Goal: Information Seeking & Learning: Understand process/instructions

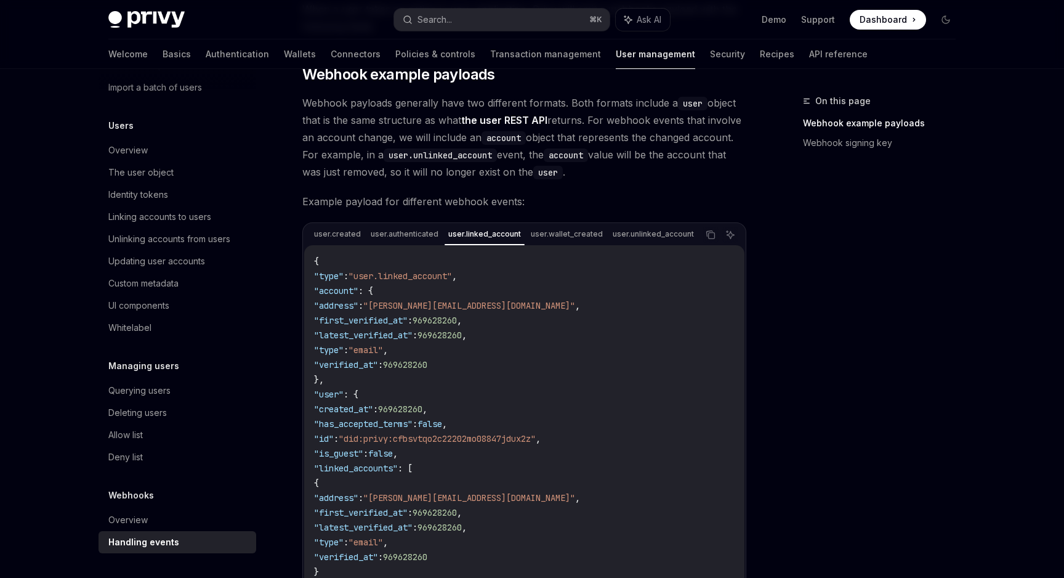
scroll to position [84, 0]
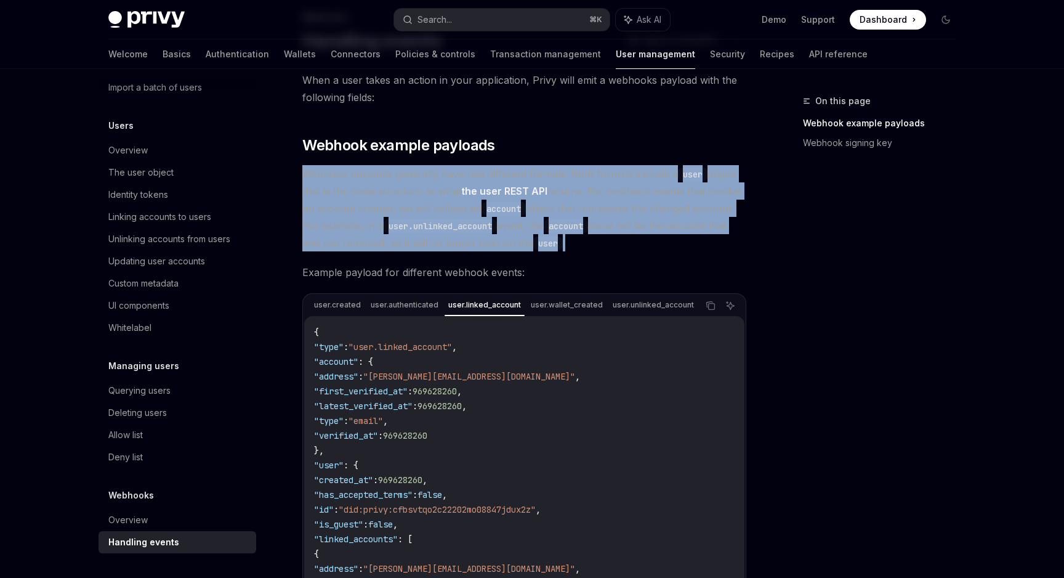
drag, startPoint x: 569, startPoint y: 244, endPoint x: 293, endPoint y: 167, distance: 286.6
click at [293, 167] on div "Webhooks Handling events OpenAI Open in ChatGPT OpenAI Open in ChatGPT When a u…" at bounding box center [409, 553] width 680 height 1086
copy span "Webhook payloads generally have two different formats. Both formats include a u…"
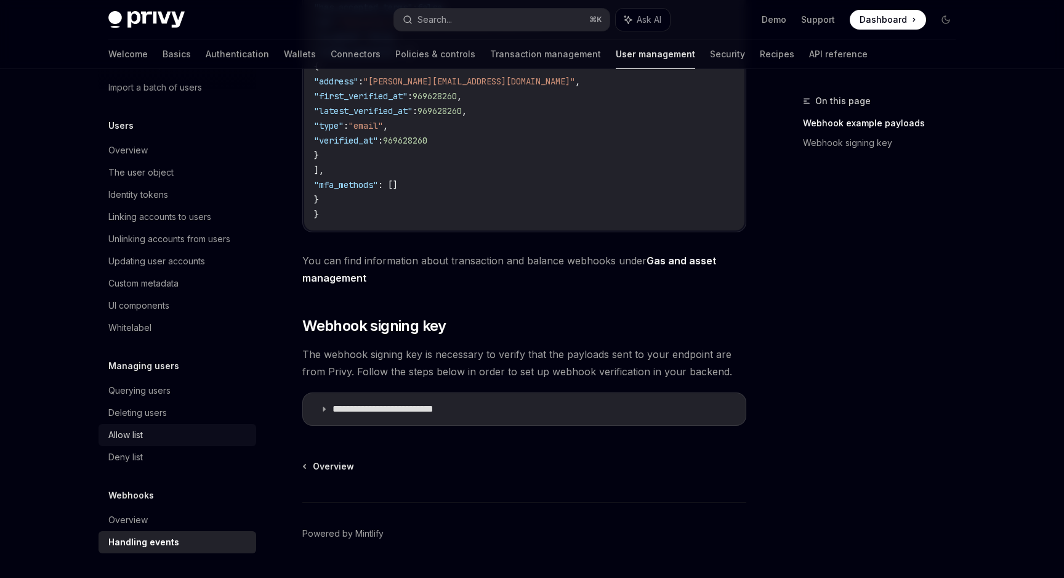
scroll to position [607, 0]
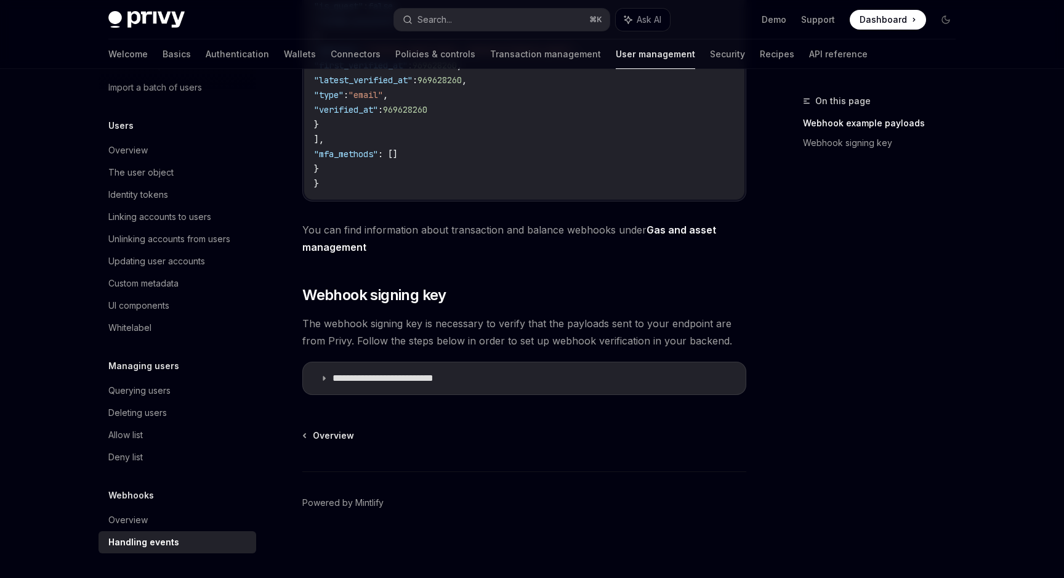
click at [144, 537] on div "Handling events" at bounding box center [143, 541] width 71 height 15
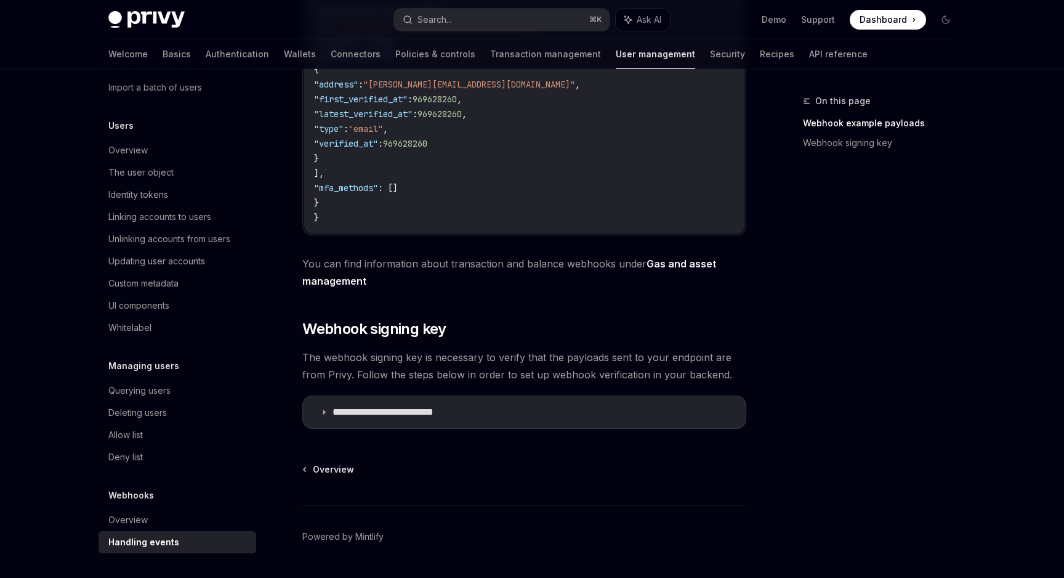
scroll to position [607, 0]
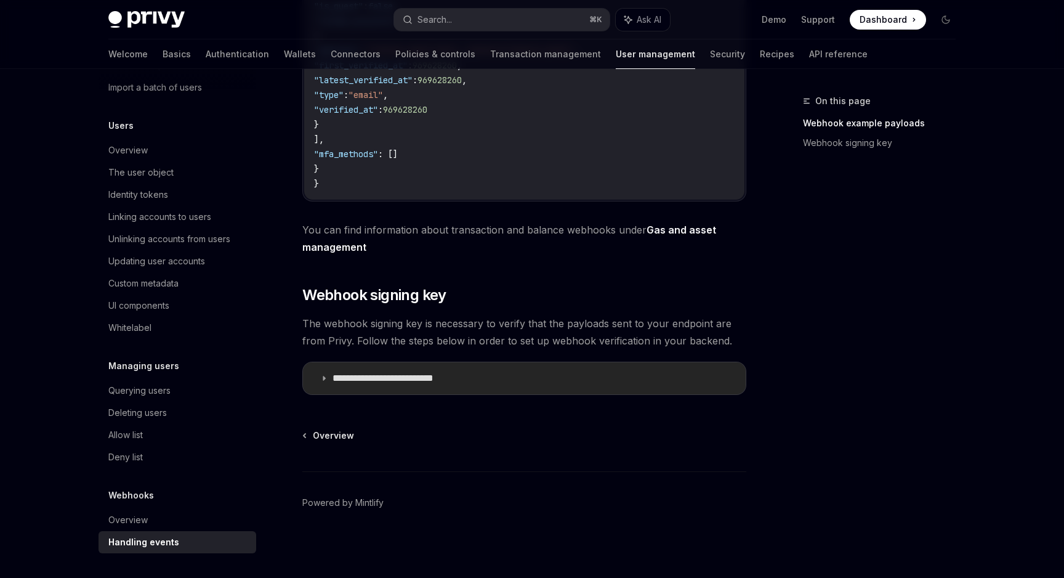
click at [450, 376] on p "**********" at bounding box center [401, 378] width 137 height 12
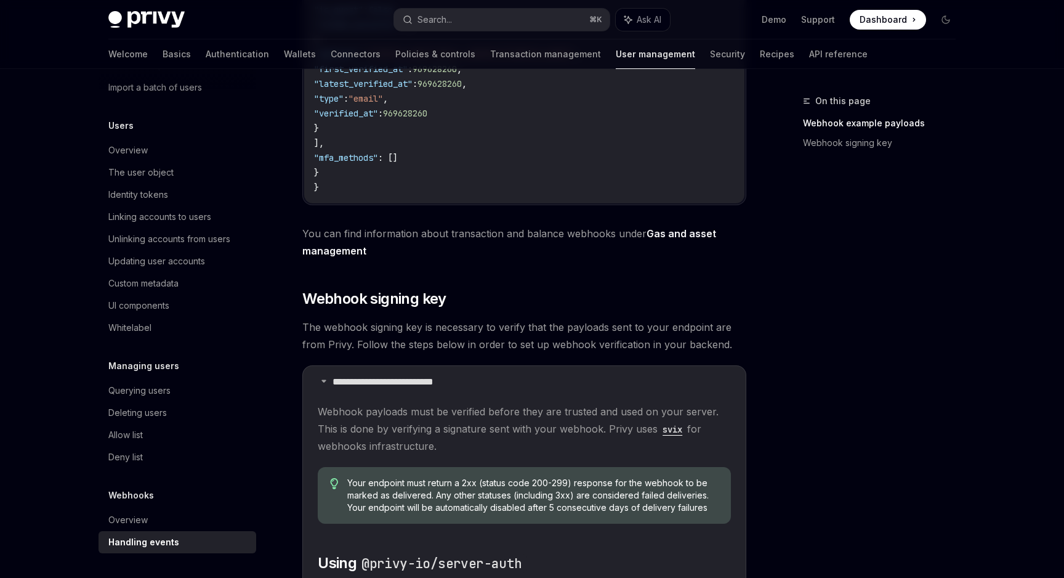
scroll to position [507, 0]
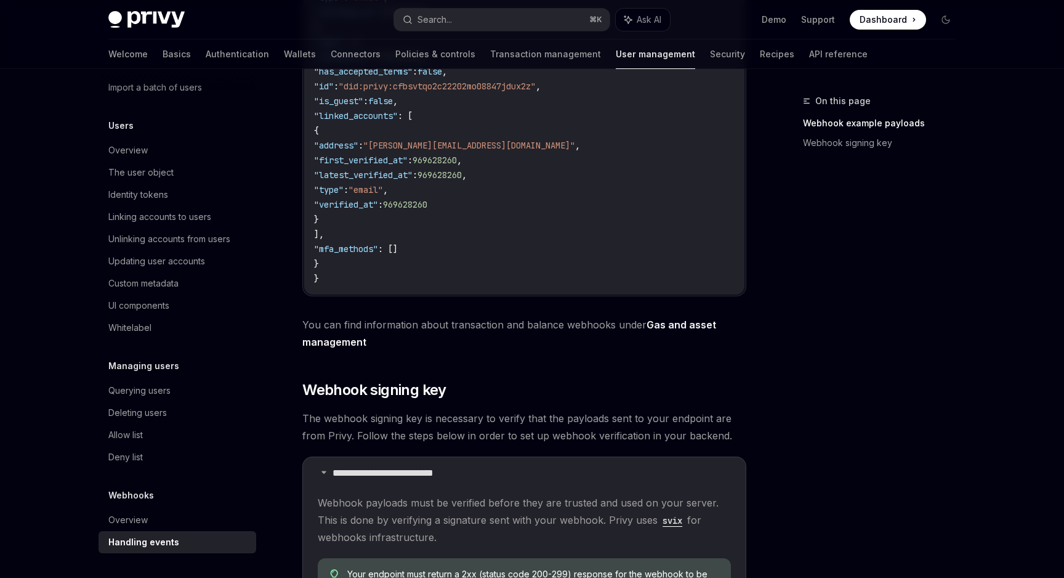
click at [681, 326] on link "Gas and asset management" at bounding box center [509, 333] width 414 height 30
type textarea "*"
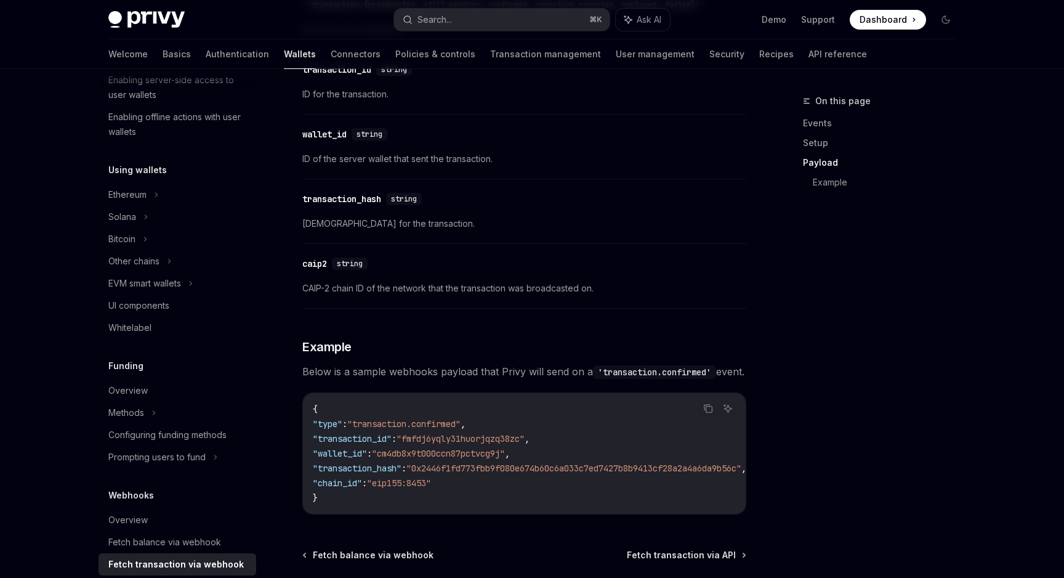
scroll to position [1268, 0]
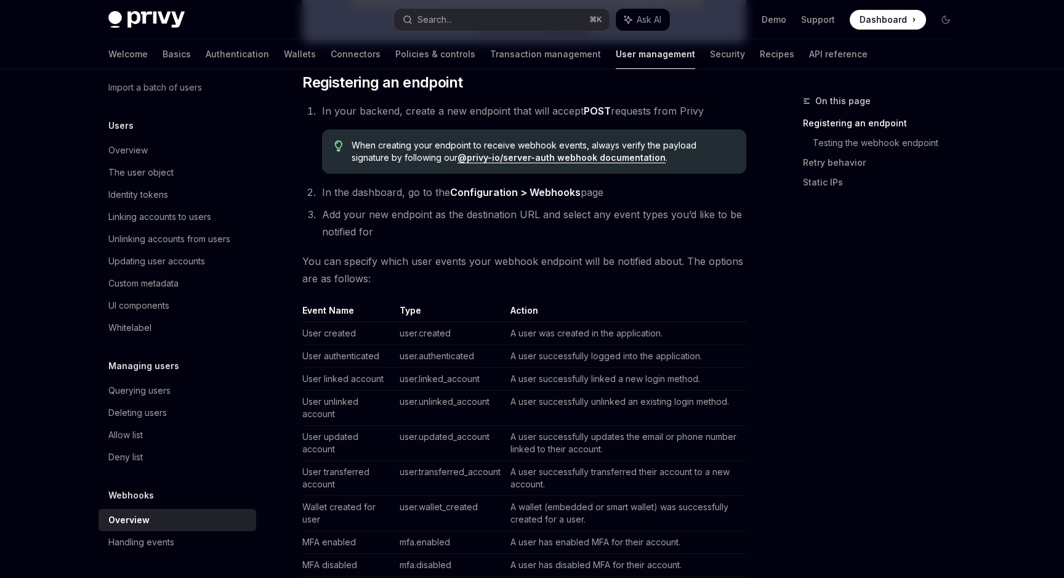
scroll to position [585, 0]
